Goal: Task Accomplishment & Management: Use online tool/utility

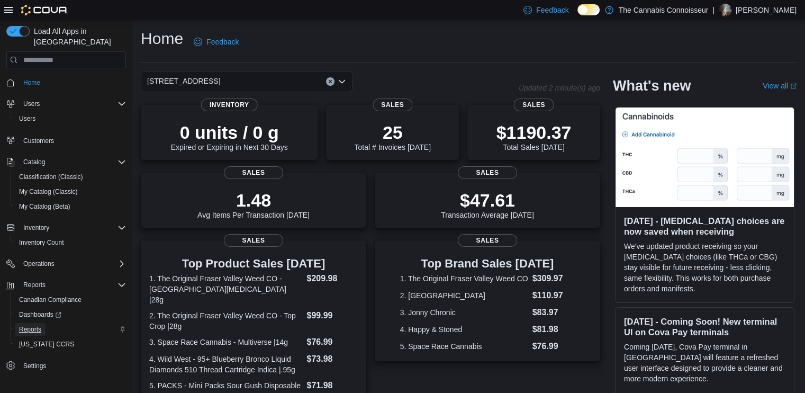
click at [32, 323] on span "Reports" at bounding box center [30, 329] width 22 height 13
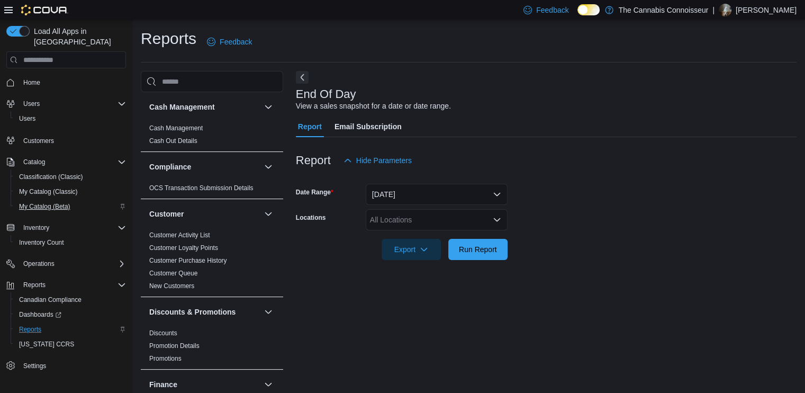
scroll to position [2, 0]
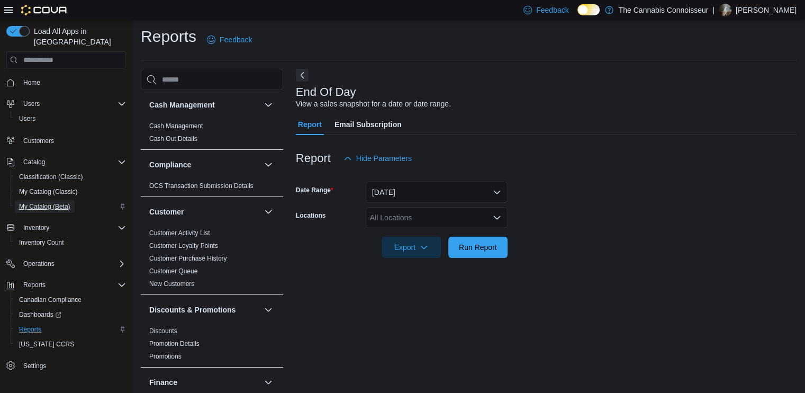
click at [61, 201] on span "My Catalog (Beta)" at bounding box center [44, 206] width 51 height 13
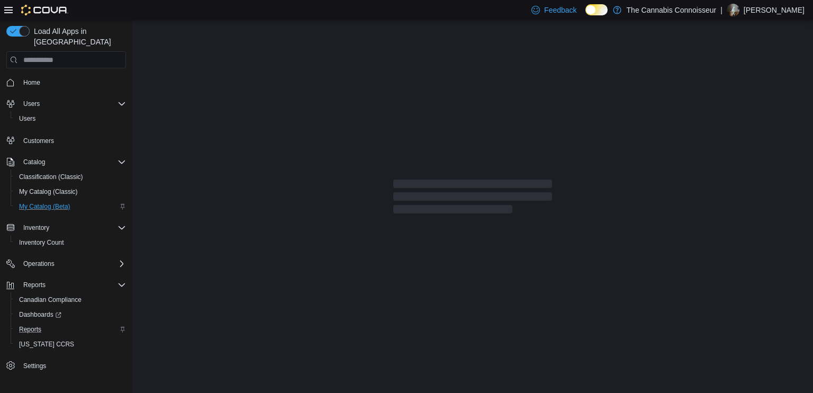
select select "**********"
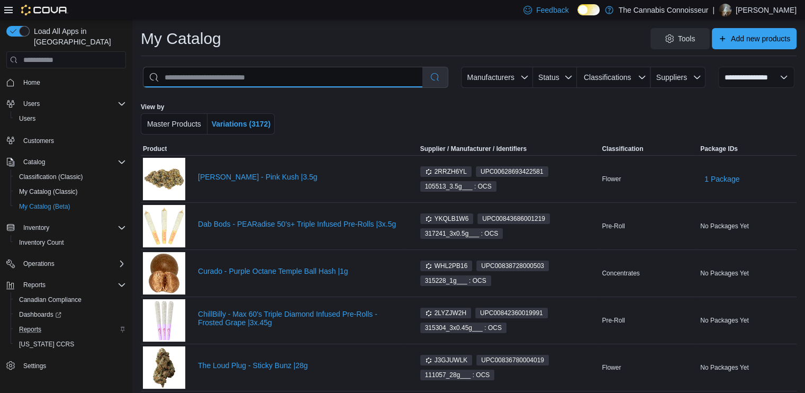
click at [265, 85] on input "search" at bounding box center [282, 77] width 279 height 20
type input "**********"
select select "*********"
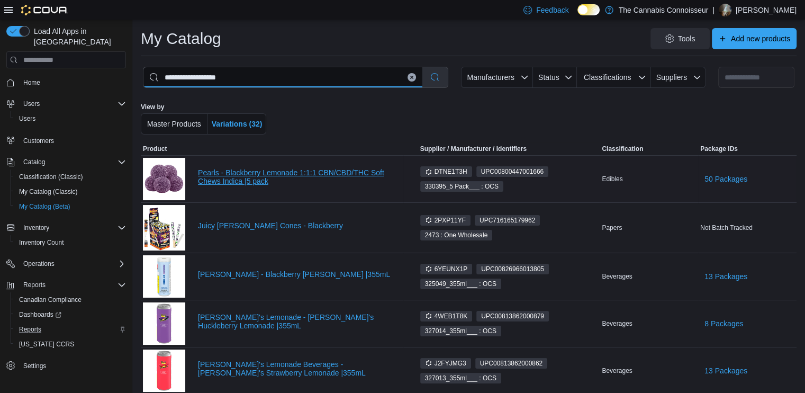
type input "**********"
click at [238, 175] on link "Pearls - Blackberry Lemonade 1:1:1 CBN/CBD/THC Soft Chews Indica |5 pack" at bounding box center [299, 176] width 203 height 17
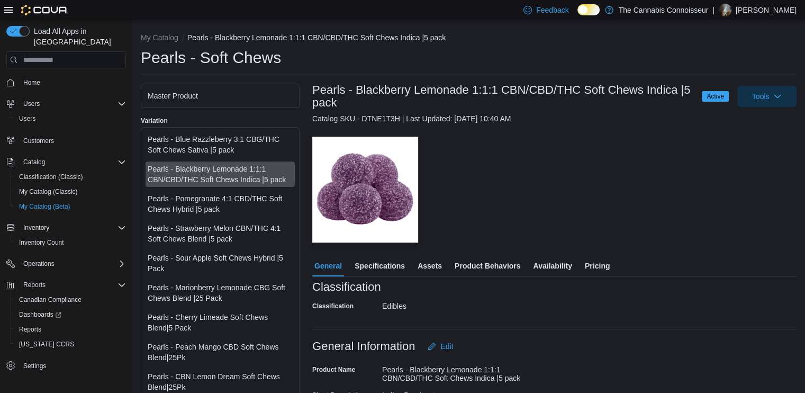
click at [548, 263] on span "Availability" at bounding box center [552, 265] width 39 height 21
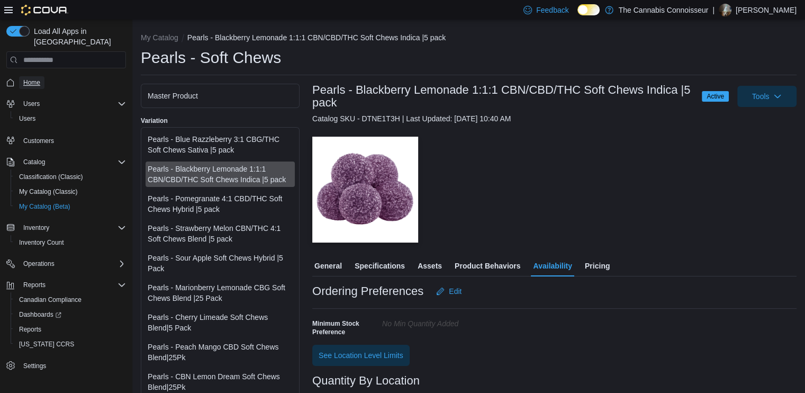
click at [33, 78] on span "Home" at bounding box center [31, 82] width 17 height 8
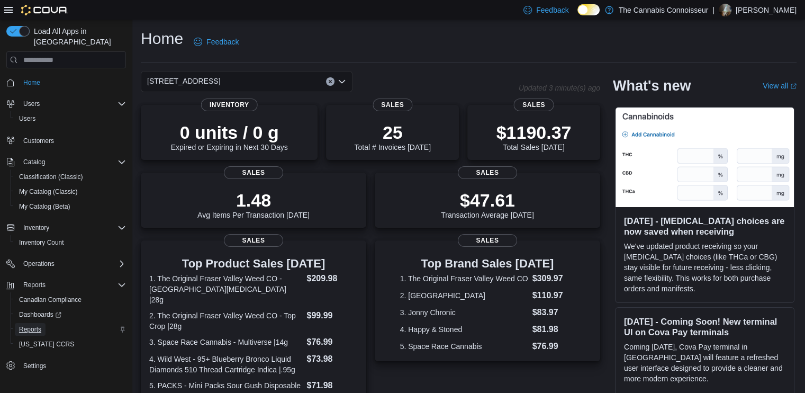
click at [25, 325] on span "Reports" at bounding box center [30, 329] width 22 height 8
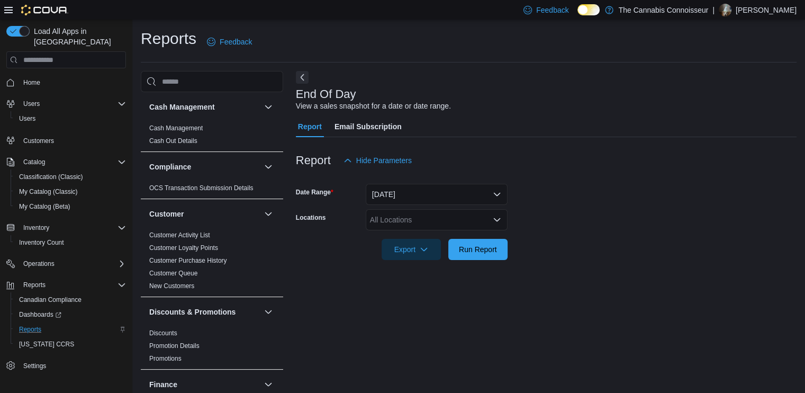
scroll to position [2, 0]
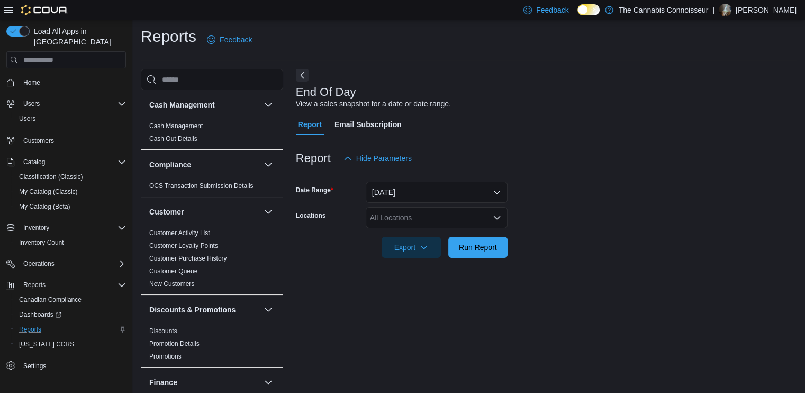
click at [467, 219] on div "All Locations" at bounding box center [437, 217] width 142 height 21
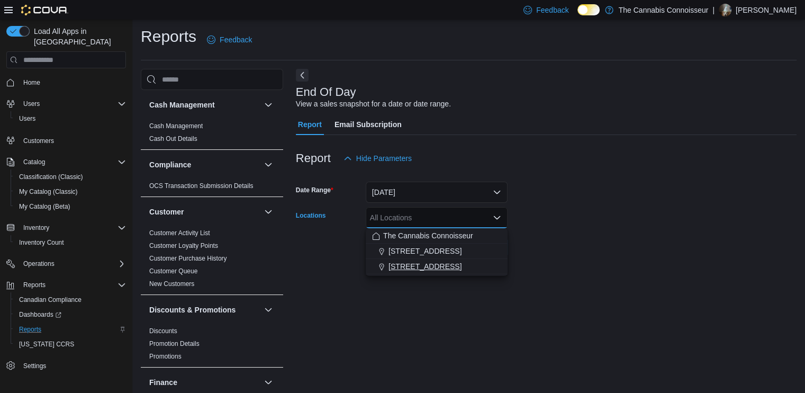
click at [410, 262] on span "[STREET_ADDRESS]" at bounding box center [425, 266] width 73 height 11
click at [623, 207] on form "Date Range [DATE] Locations [STREET_ADDRESS] Selected. [STREET_ADDRESS].. Press…" at bounding box center [546, 213] width 501 height 89
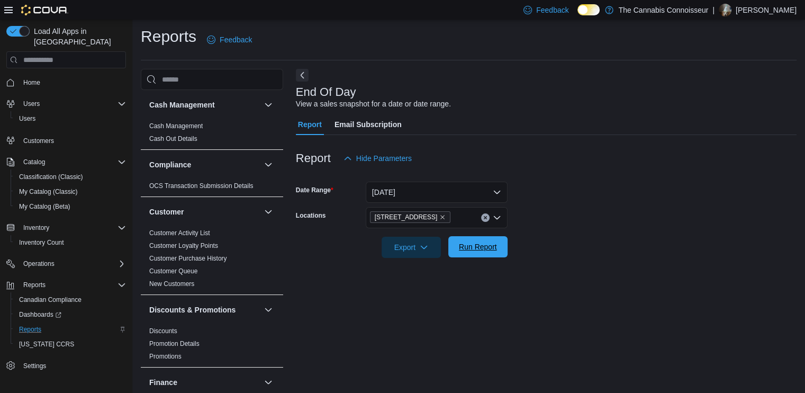
click at [506, 248] on button "Run Report" at bounding box center [477, 246] width 59 height 21
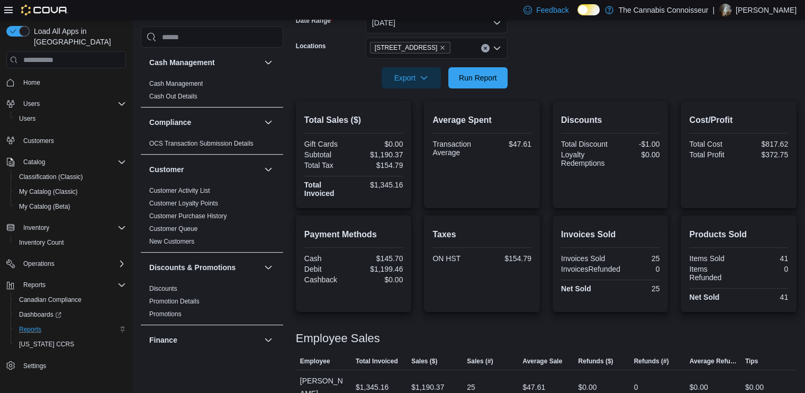
scroll to position [178, 0]
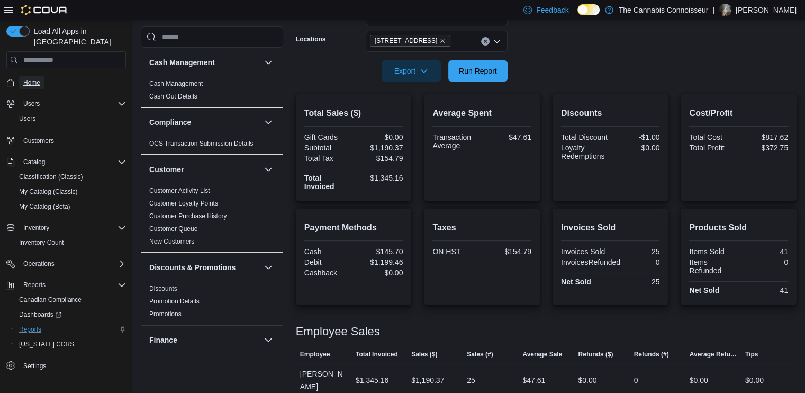
click at [43, 76] on link "Home" at bounding box center [31, 82] width 25 height 13
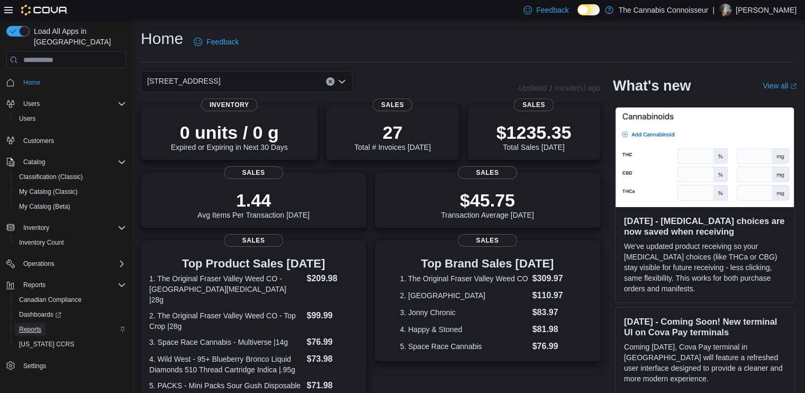
click at [30, 323] on span "Reports" at bounding box center [30, 329] width 22 height 13
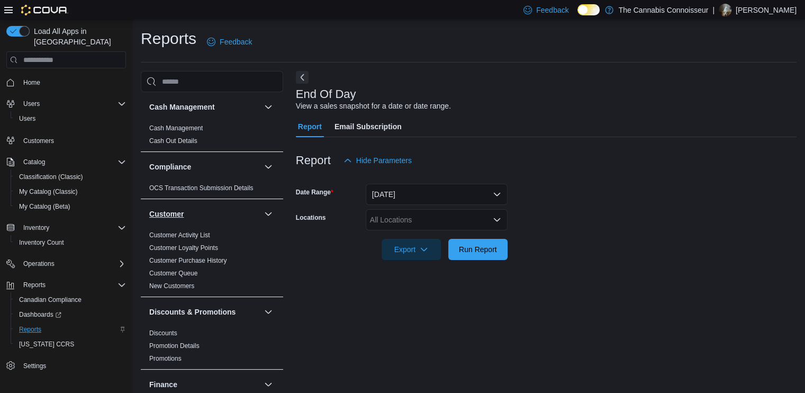
scroll to position [2, 0]
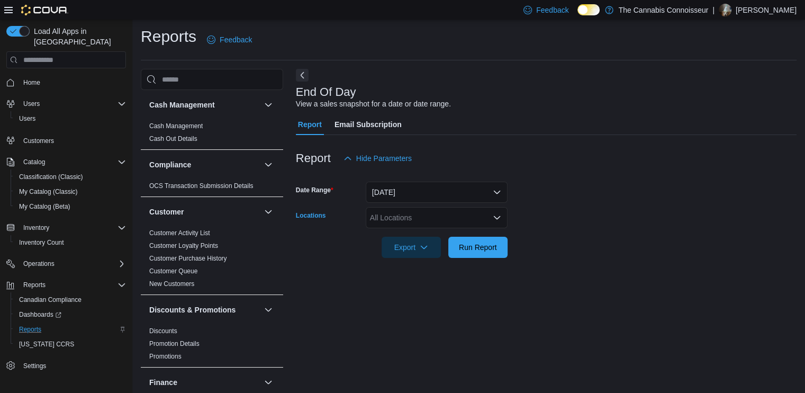
click at [396, 220] on div "All Locations" at bounding box center [437, 217] width 142 height 21
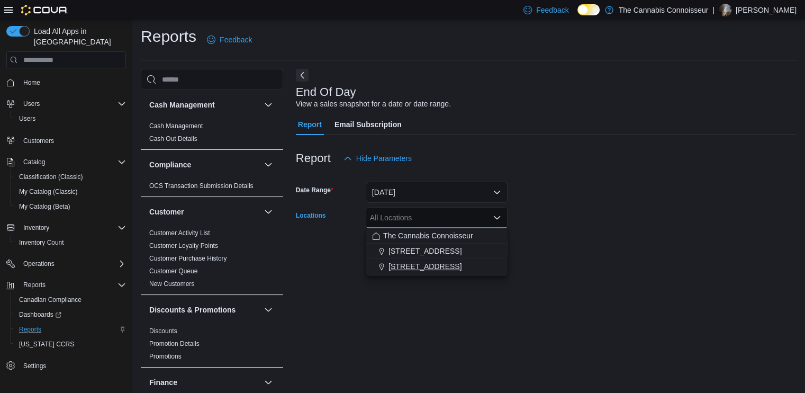
click at [384, 267] on icon "Choose from the following options" at bounding box center [381, 267] width 8 height 8
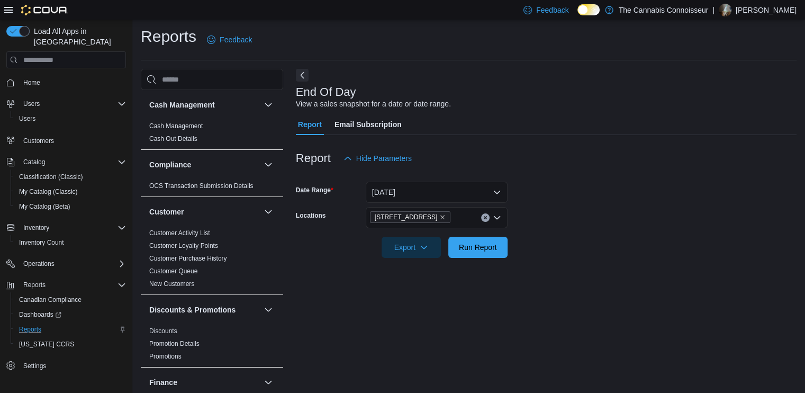
click at [629, 212] on form "Date Range Today Locations 99 King St. Export Run Report" at bounding box center [546, 213] width 501 height 89
drag, startPoint x: 489, startPoint y: 247, endPoint x: 676, endPoint y: 199, distance: 192.6
click at [490, 247] on span "Run Report" at bounding box center [478, 247] width 38 height 11
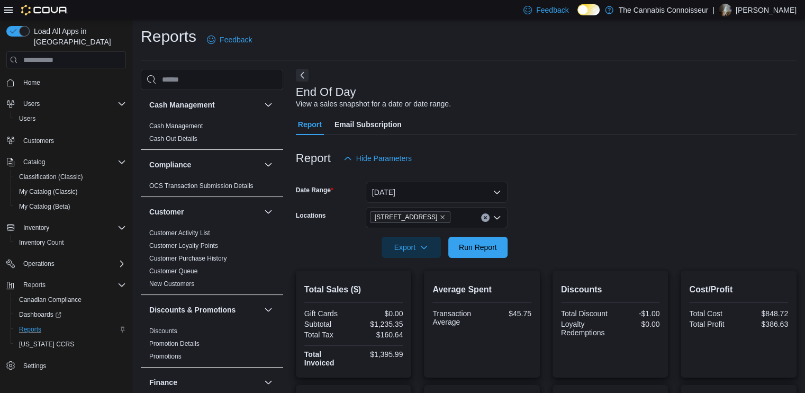
scroll to position [178, 0]
